Goal: Task Accomplishment & Management: Manage account settings

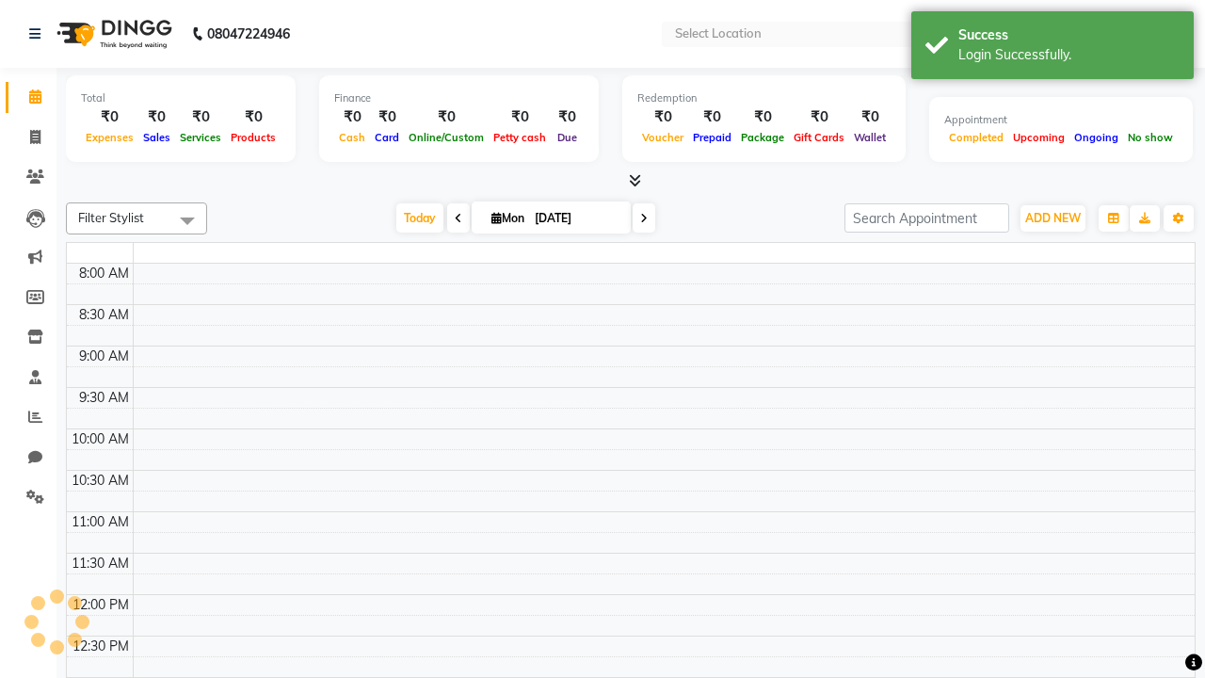
select select "en"
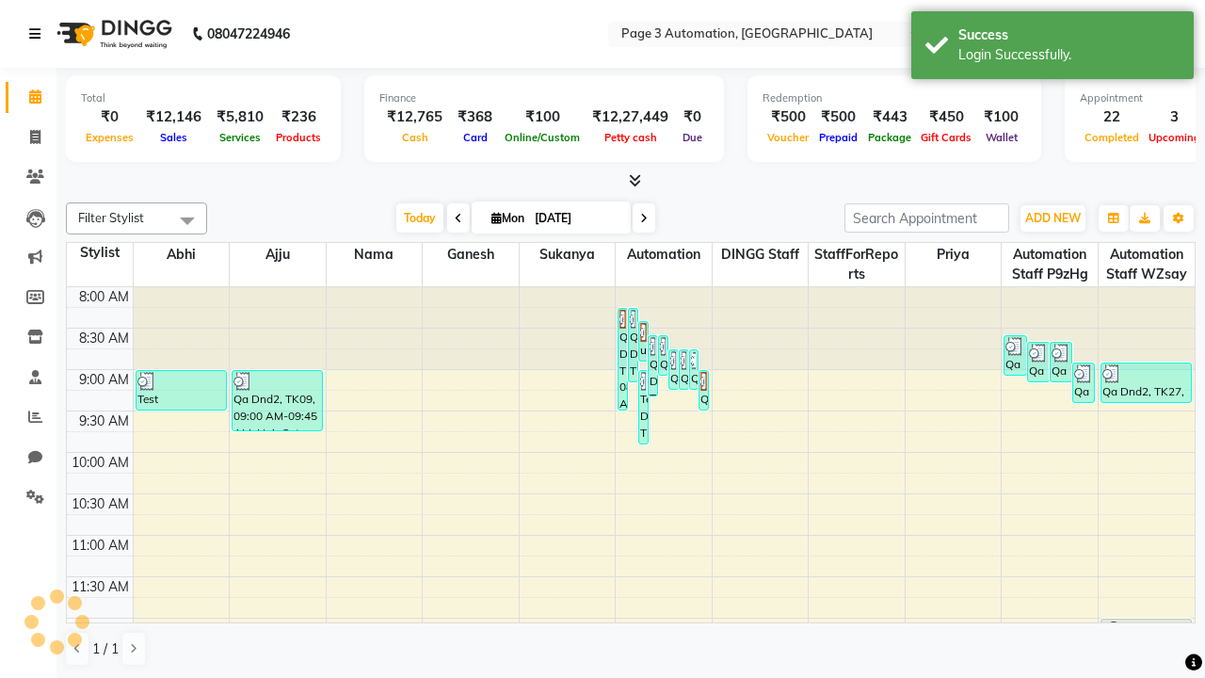
click at [39, 34] on icon at bounding box center [34, 33] width 11 height 13
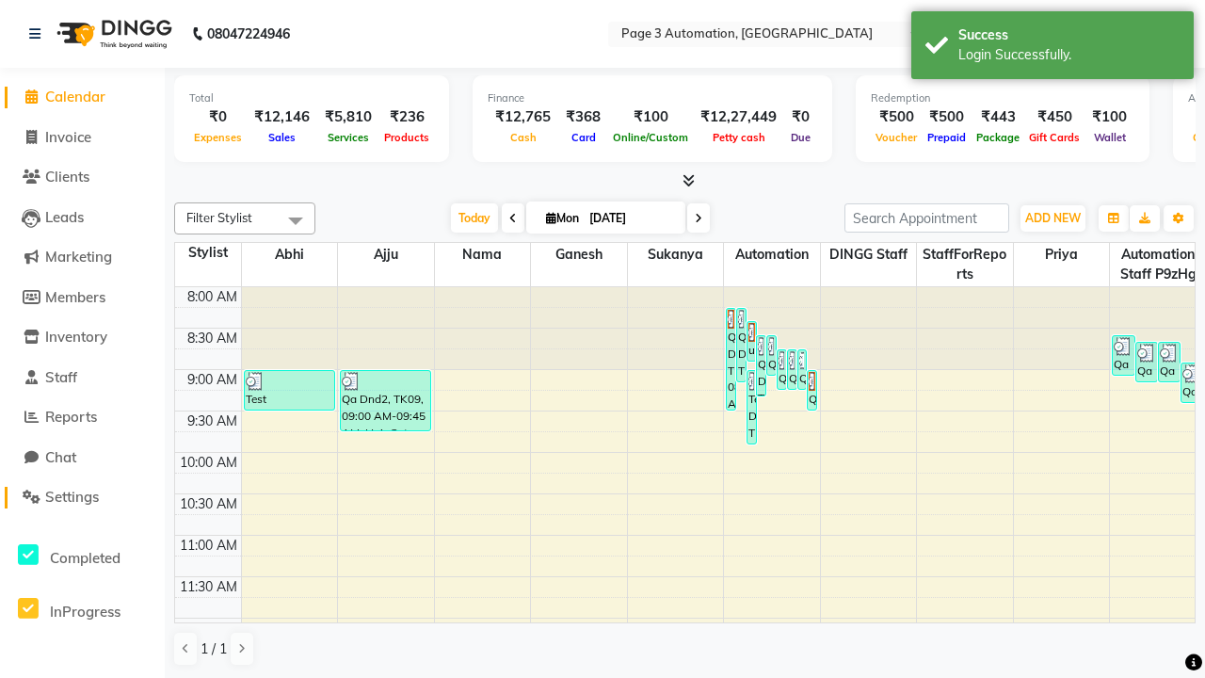
click at [82, 497] on span "Settings" at bounding box center [72, 497] width 54 height 18
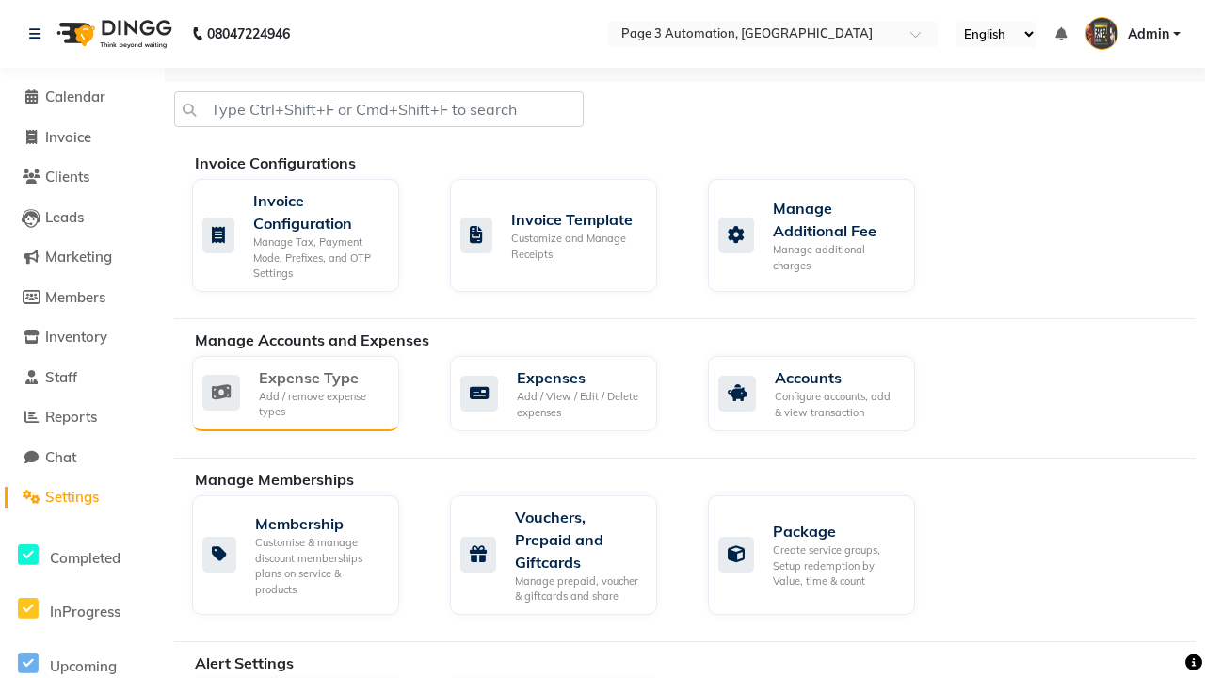
click at [321, 377] on div "Expense Type" at bounding box center [321, 377] width 125 height 23
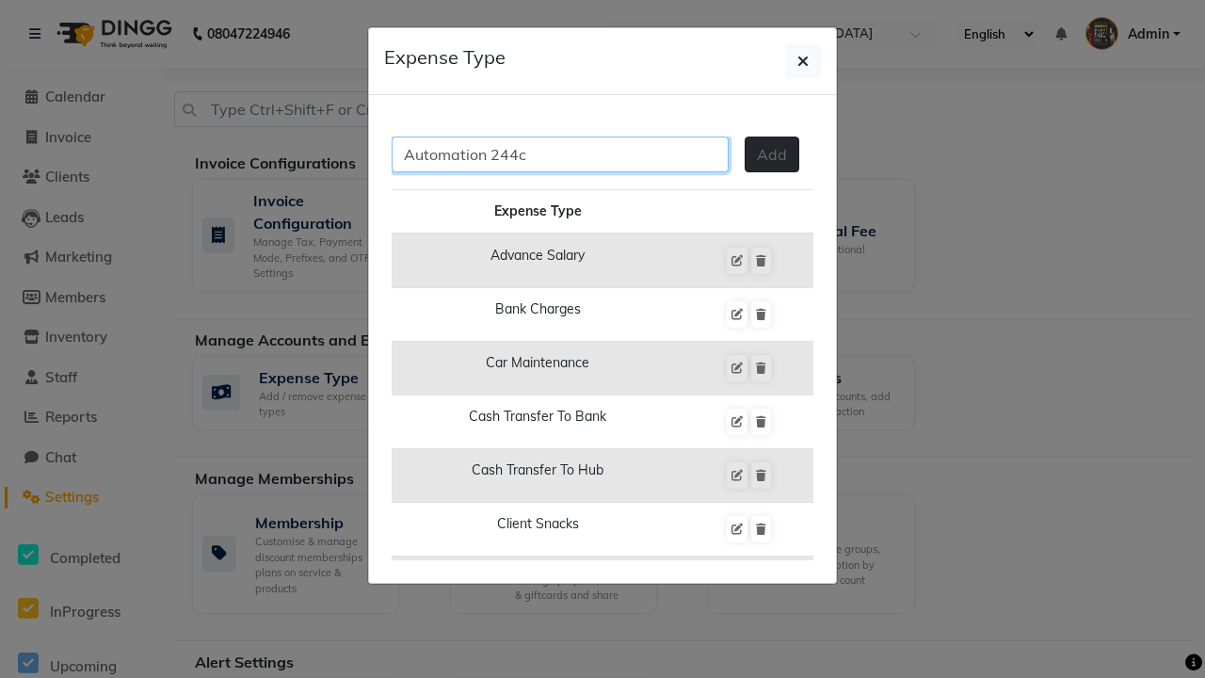
type input "Automation 244c"
click at [772, 154] on span "Add" at bounding box center [772, 154] width 30 height 19
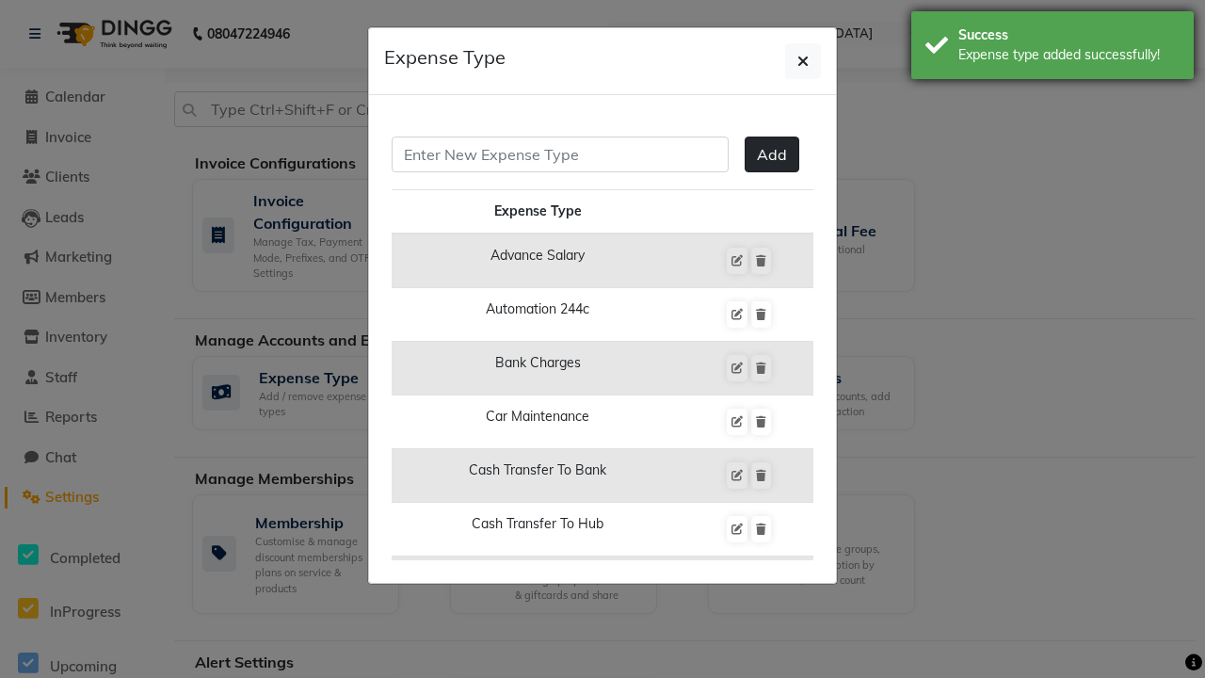
click at [1053, 48] on div "Expense type added successfully!" at bounding box center [1069, 55] width 221 height 20
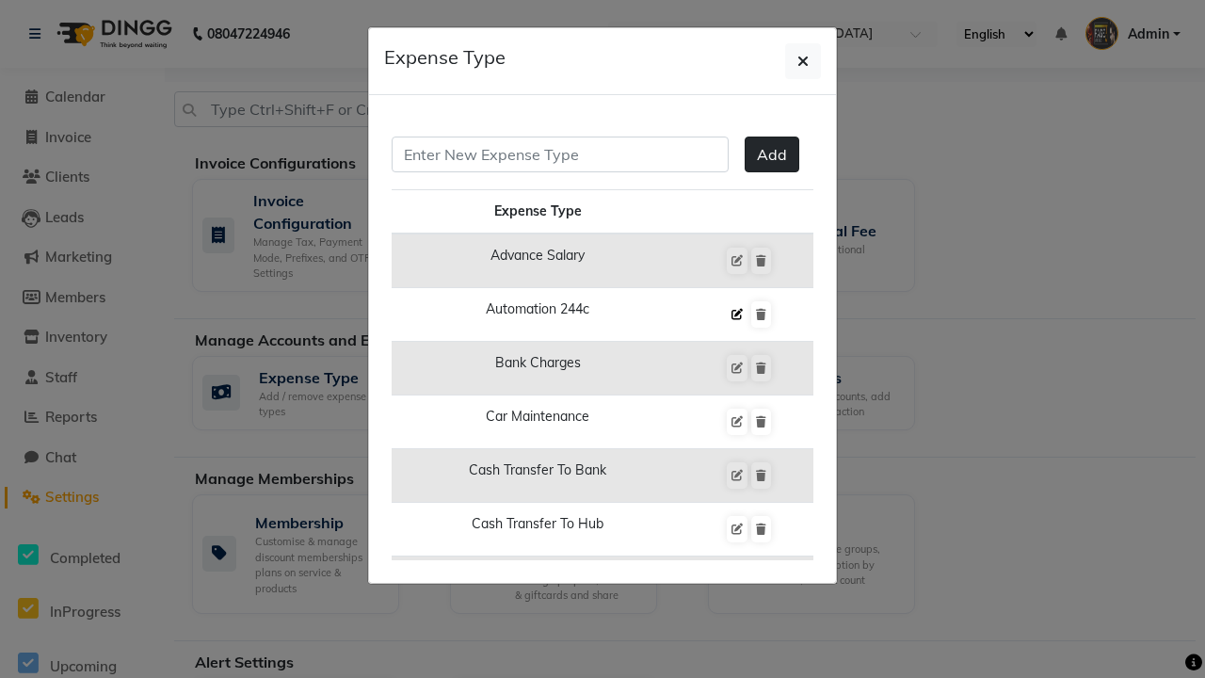
click at [736, 315] on icon at bounding box center [737, 314] width 11 height 11
type input "Automation 244c"
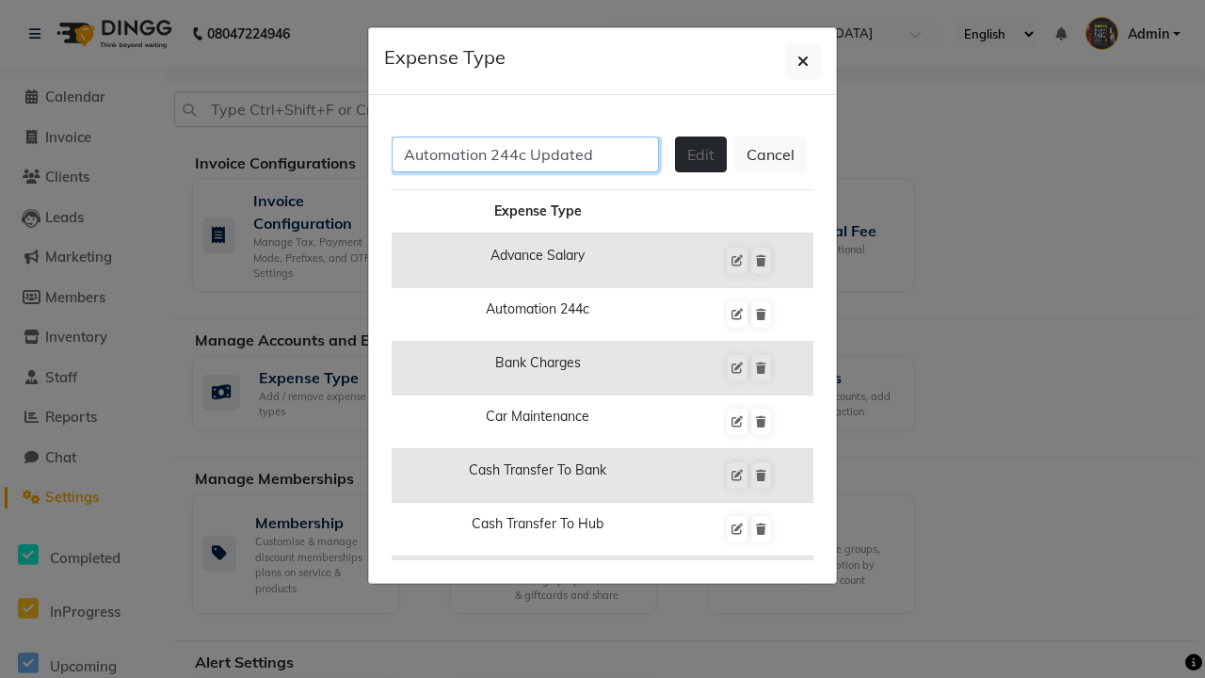
type input "Automation 244c Updated"
click at [701, 154] on span "Edit" at bounding box center [700, 154] width 27 height 19
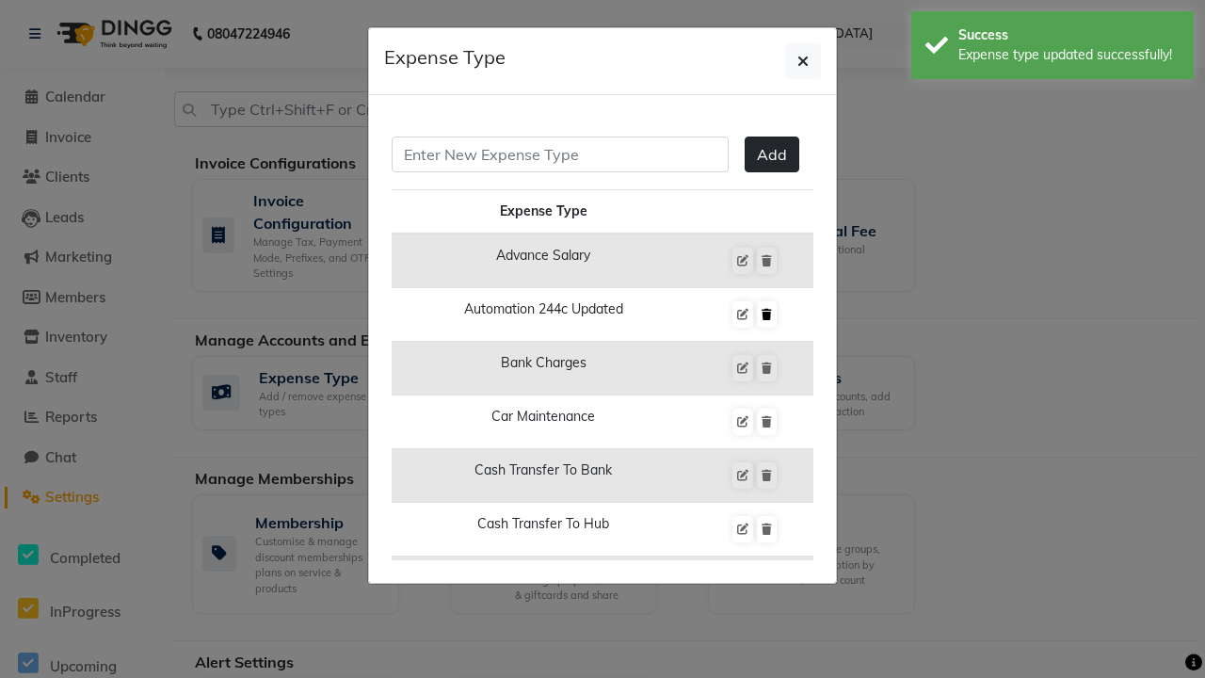
click at [1053, 48] on div "Expense type updated successfully!" at bounding box center [1069, 55] width 221 height 20
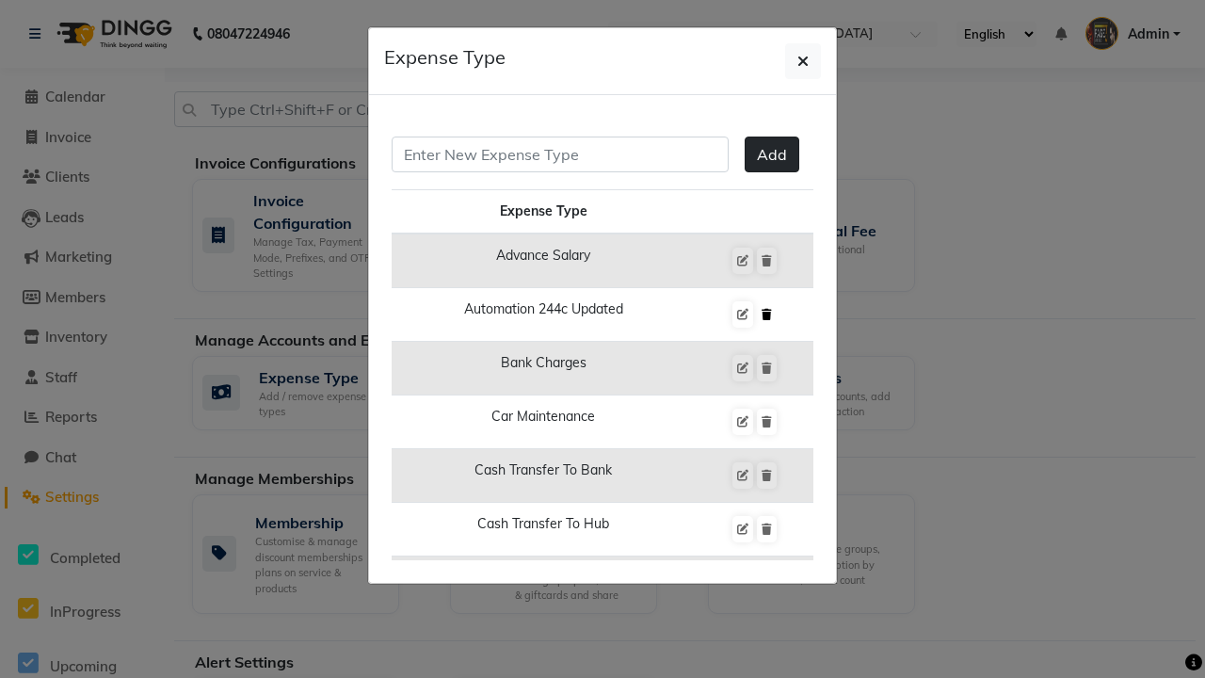
click at [767, 315] on icon at bounding box center [767, 314] width 10 height 11
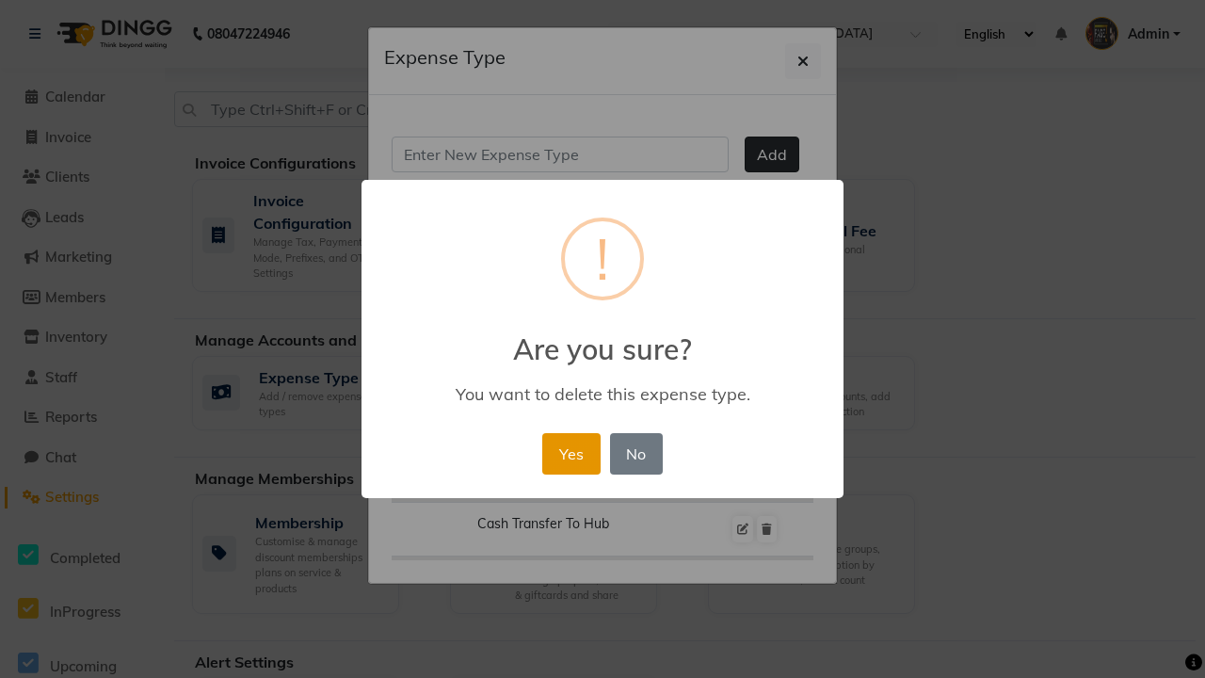
click at [571, 453] on button "Yes" at bounding box center [570, 453] width 57 height 41
